Goal: Task Accomplishment & Management: Use online tool/utility

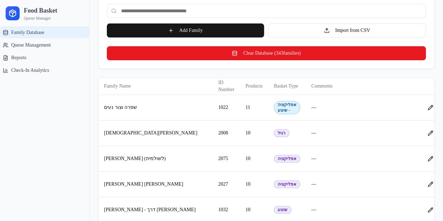
scroll to position [105, 0]
